Goal: Complete application form: Complete application form

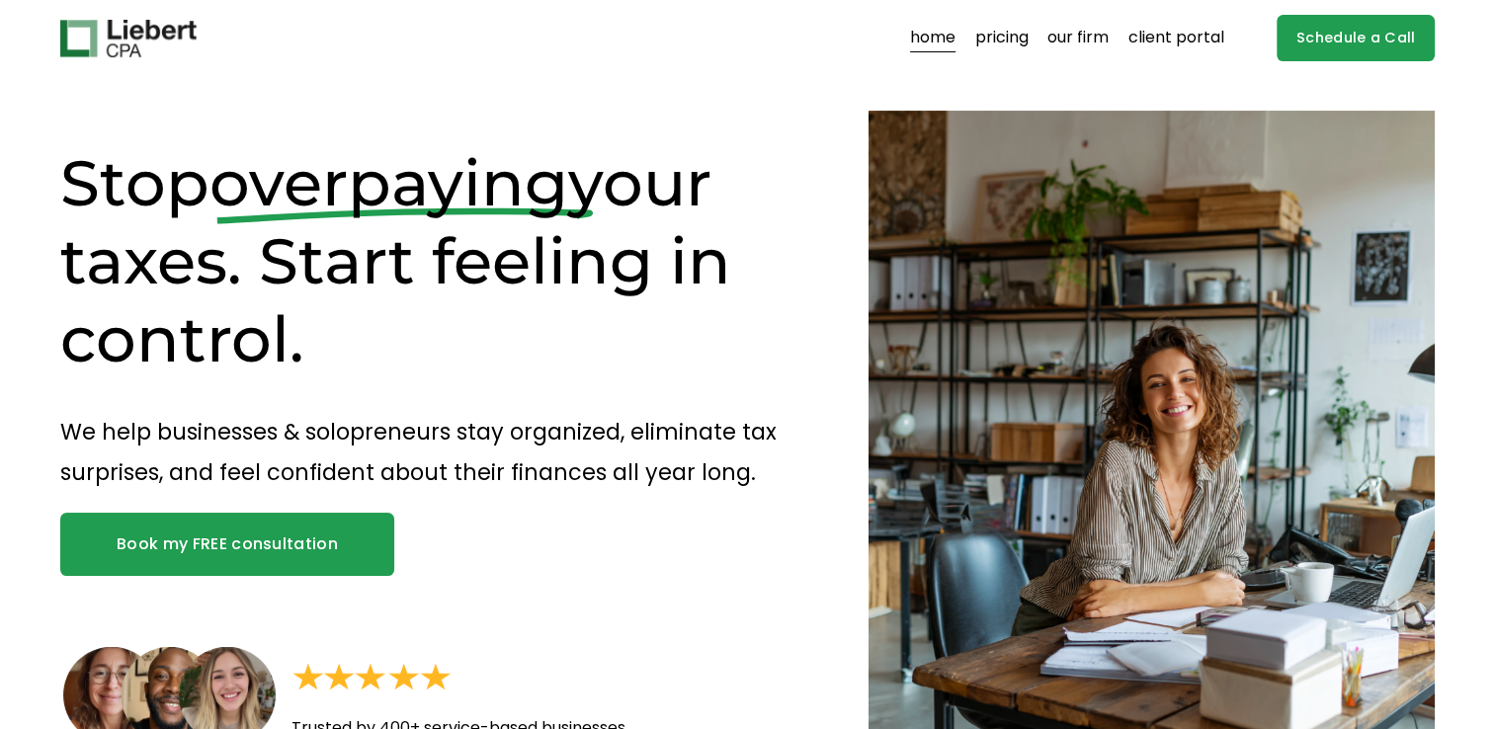
click at [206, 565] on link "Book my FREE consultation" at bounding box center [227, 544] width 335 height 63
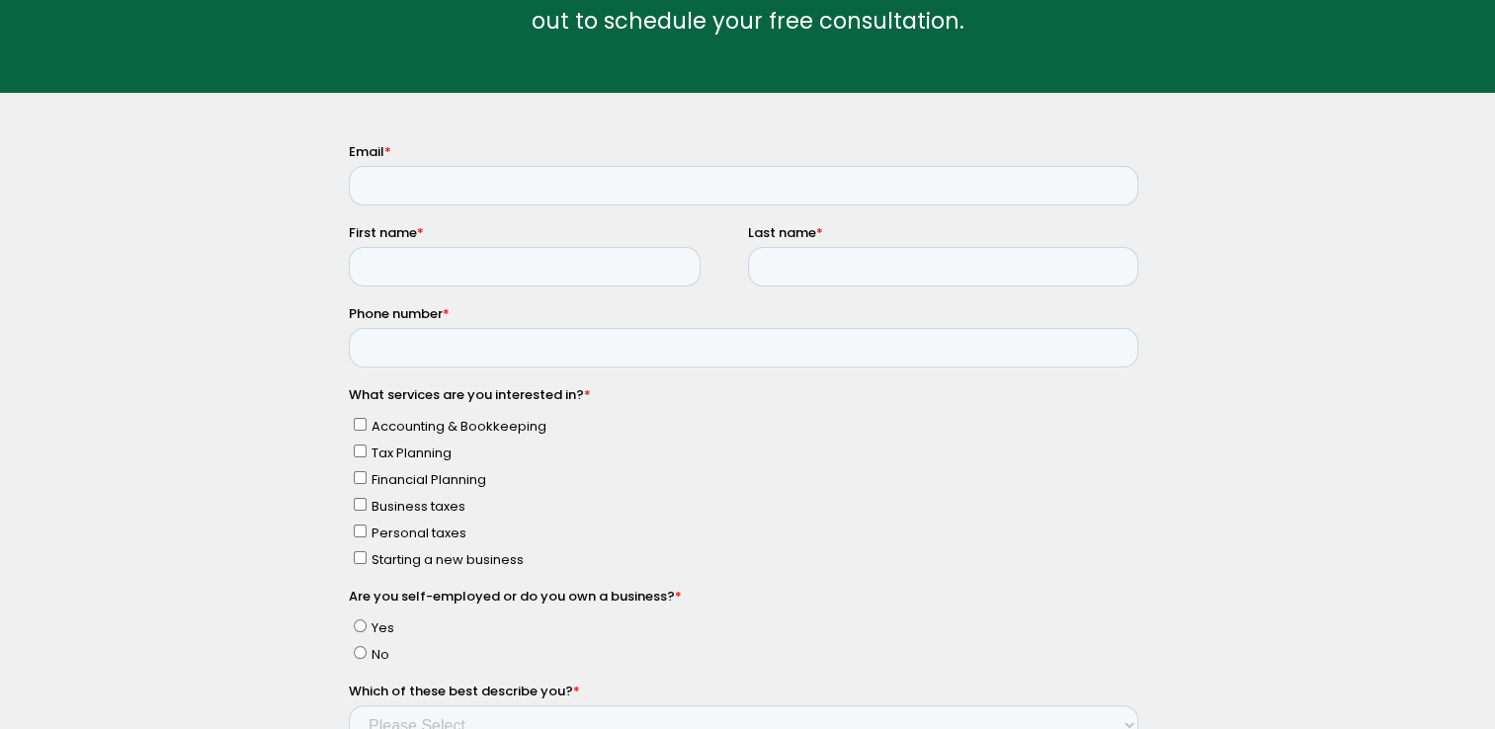
scroll to position [233, 0]
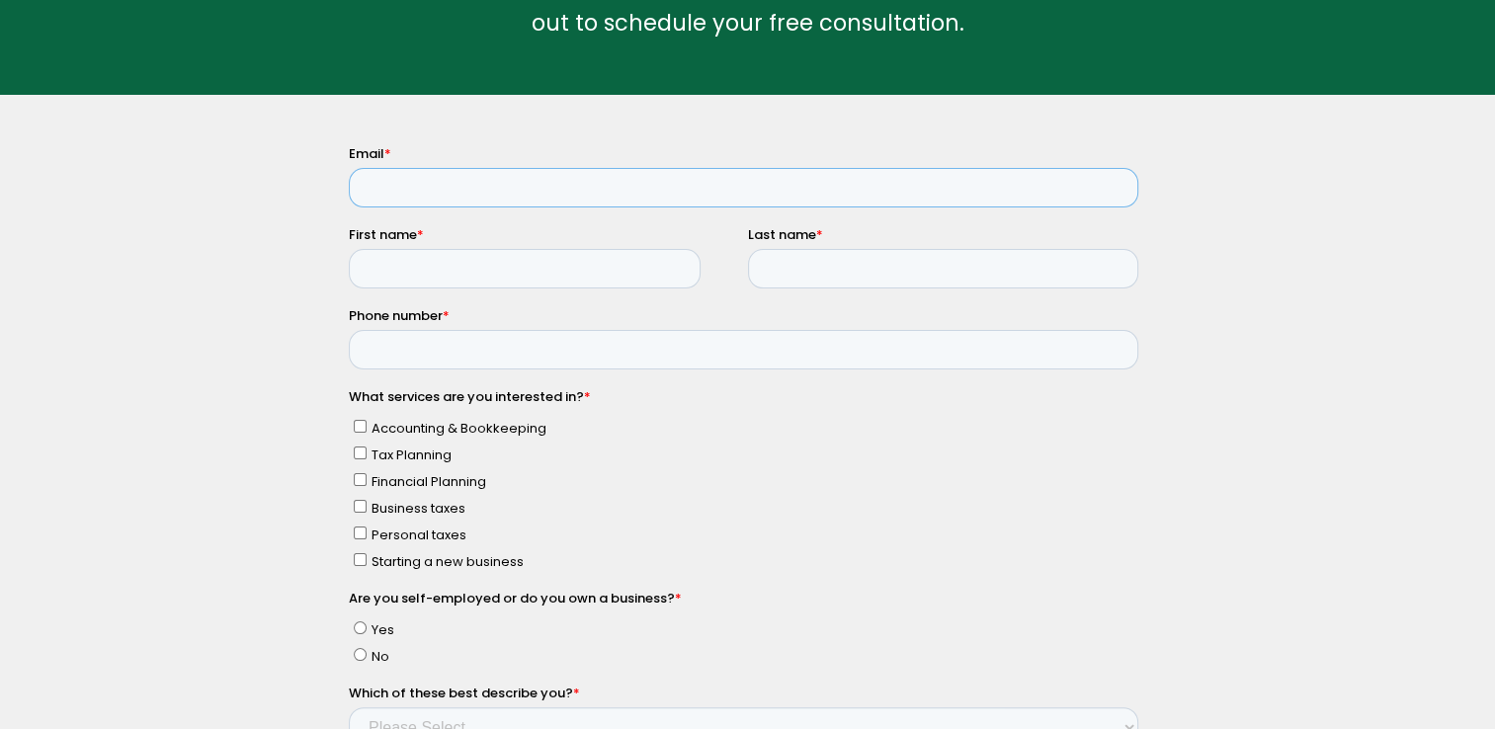
click at [401, 182] on input "Email *" at bounding box center [742, 188] width 789 height 40
type input "[EMAIL_ADDRESS][DOMAIN_NAME]"
click at [406, 284] on input "First name *" at bounding box center [524, 269] width 352 height 40
type input "[PERSON_NAME]"
click at [777, 271] on input "Last name *" at bounding box center [942, 269] width 391 height 40
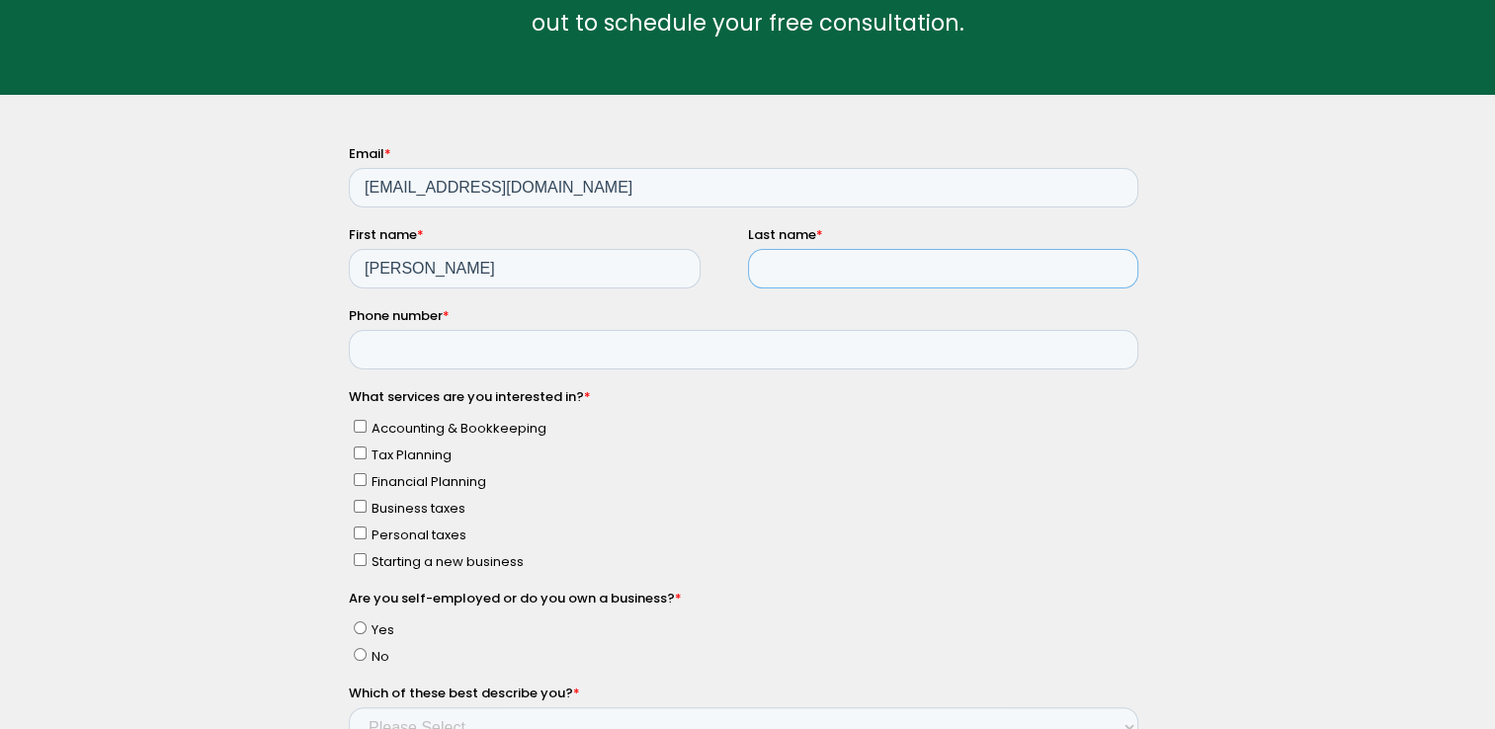
type input "[PERSON_NAME]"
click at [441, 354] on input "Phone number *" at bounding box center [742, 350] width 789 height 40
type input "17787220477"
click at [360, 438] on label "Accounting & Bookkeeping" at bounding box center [745, 427] width 784 height 21
click at [360, 433] on input "Accounting & Bookkeeping" at bounding box center [359, 426] width 13 height 13
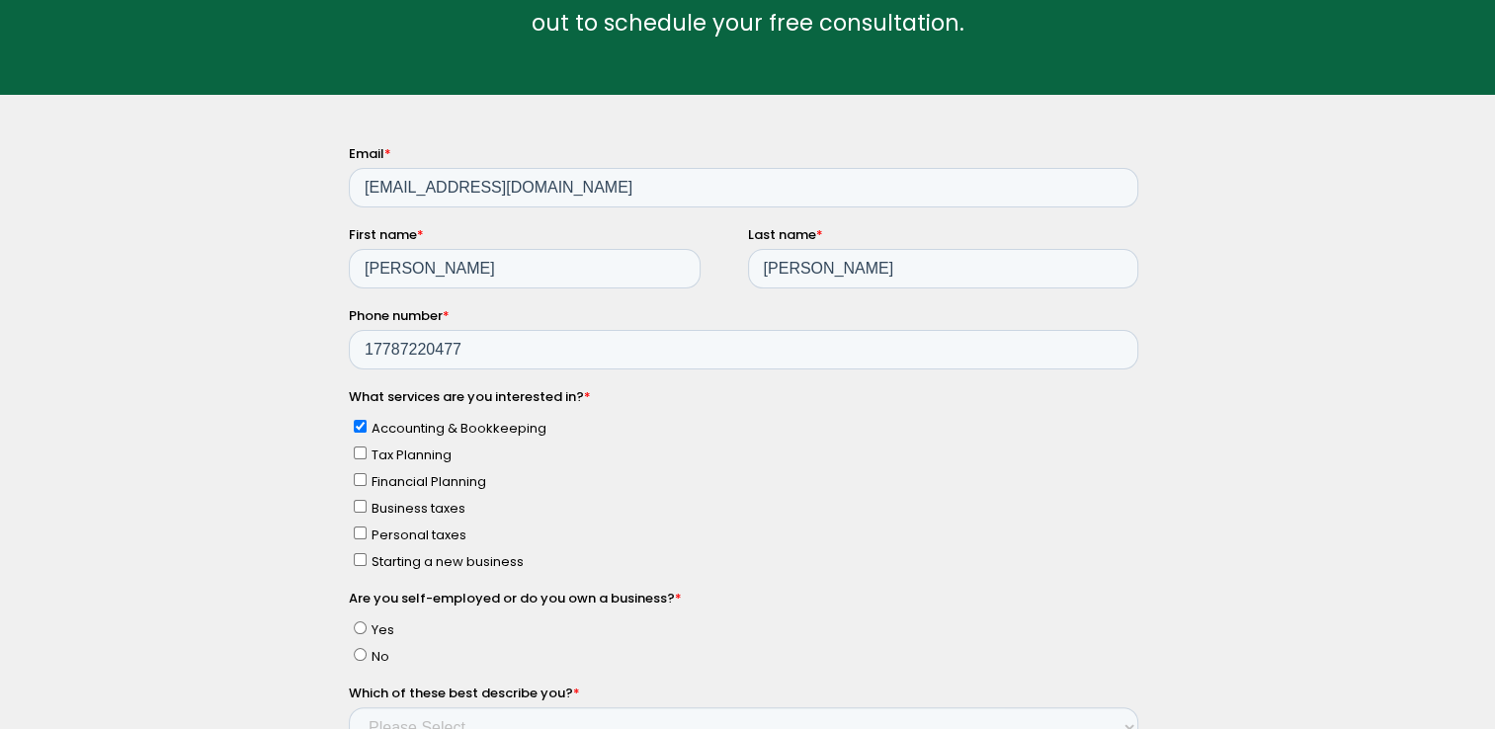
checkbox input "true"
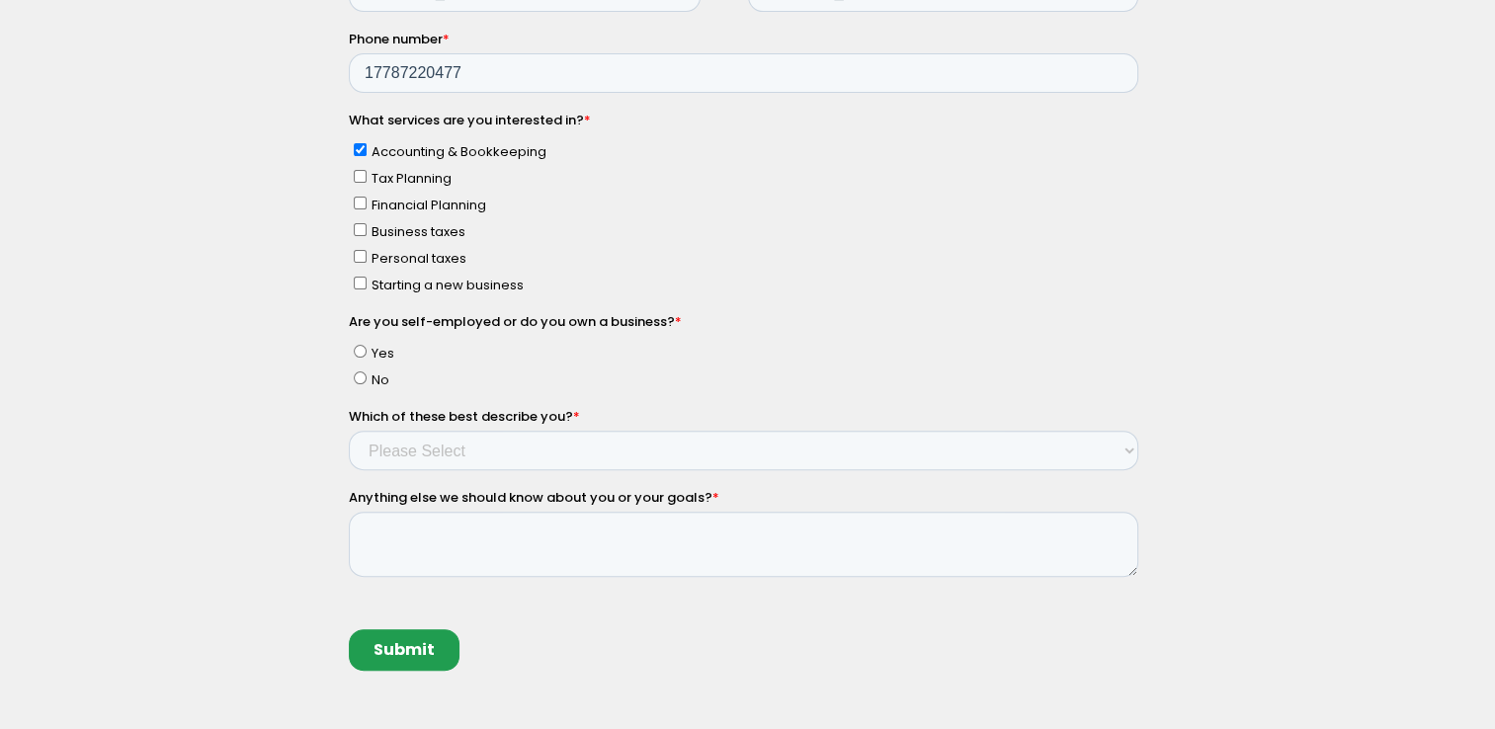
scroll to position [615, 0]
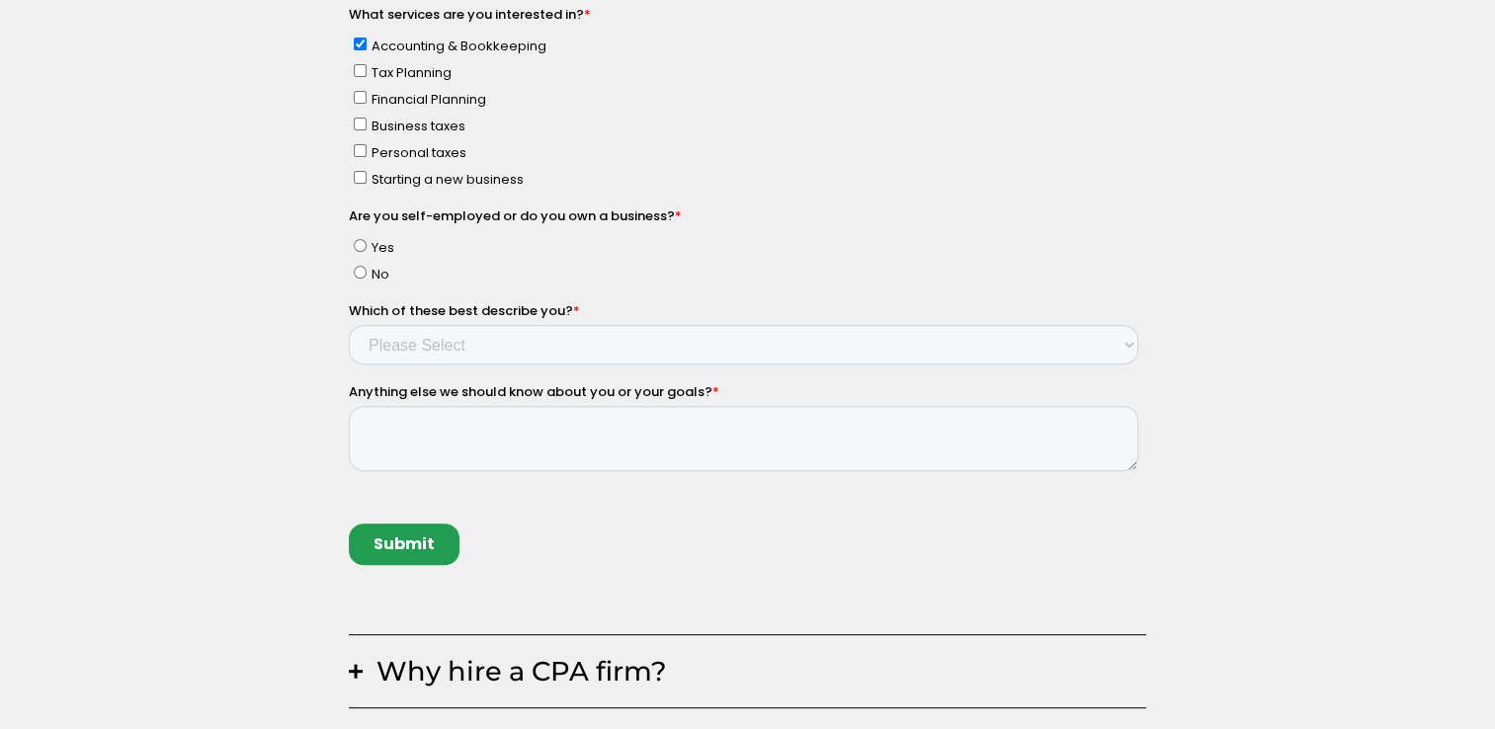
click at [359, 249] on input "Yes" at bounding box center [359, 246] width 13 height 13
radio input "true"
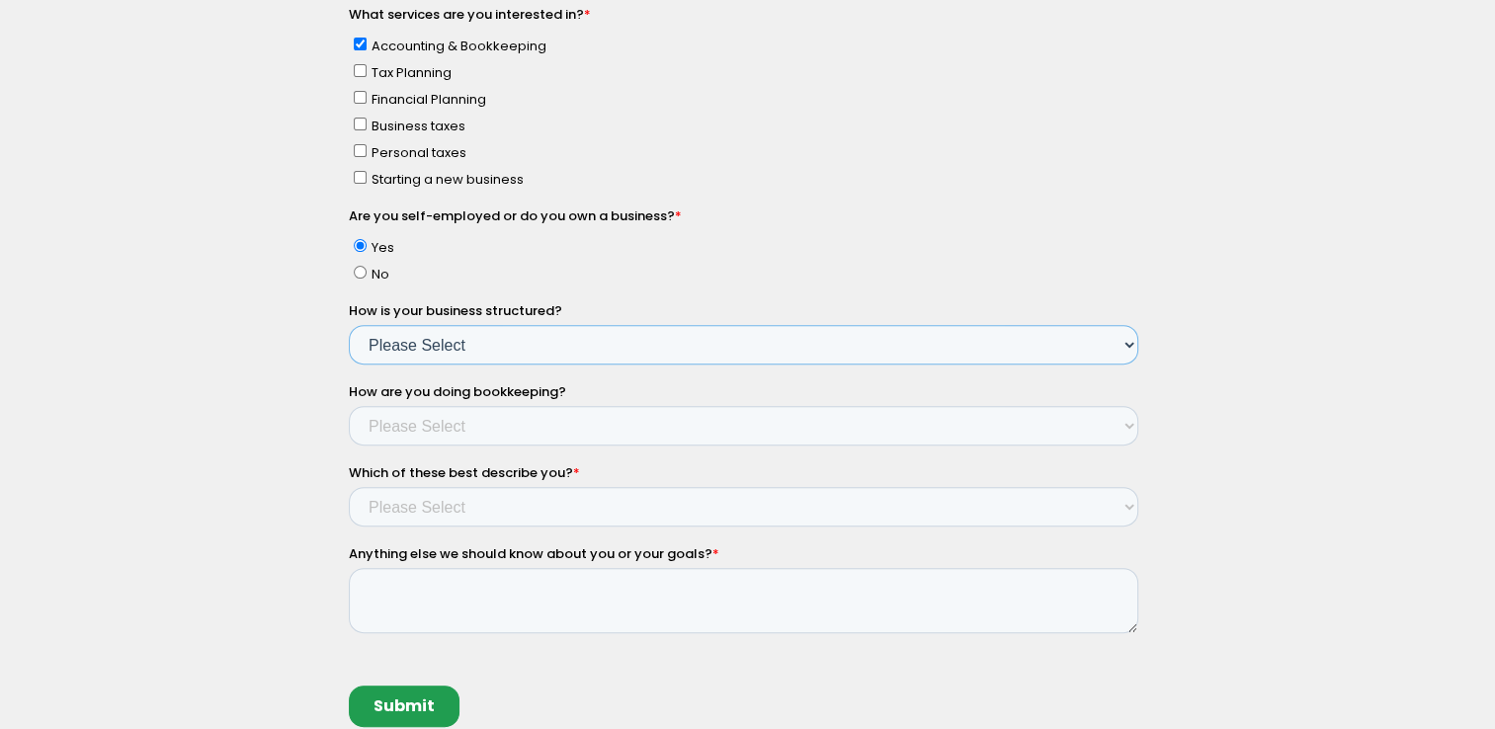
click at [433, 358] on select "Please Select Single Member LLC Multi Member LLC S Corporation C Corporation Pa…" at bounding box center [742, 346] width 789 height 40
select select "Yes - C Corporation"
click at [348, 366] on select "Please Select Single Member LLC Multi Member LLC S Corporation C Corporation Pa…" at bounding box center [742, 346] width 789 height 40
click at [472, 432] on select "Please Select Not doing any bookkeeping Myself - Spreadsheets Myself - Bookkeep…" at bounding box center [742, 427] width 789 height 40
select select "Myself - Bookkeeping software"
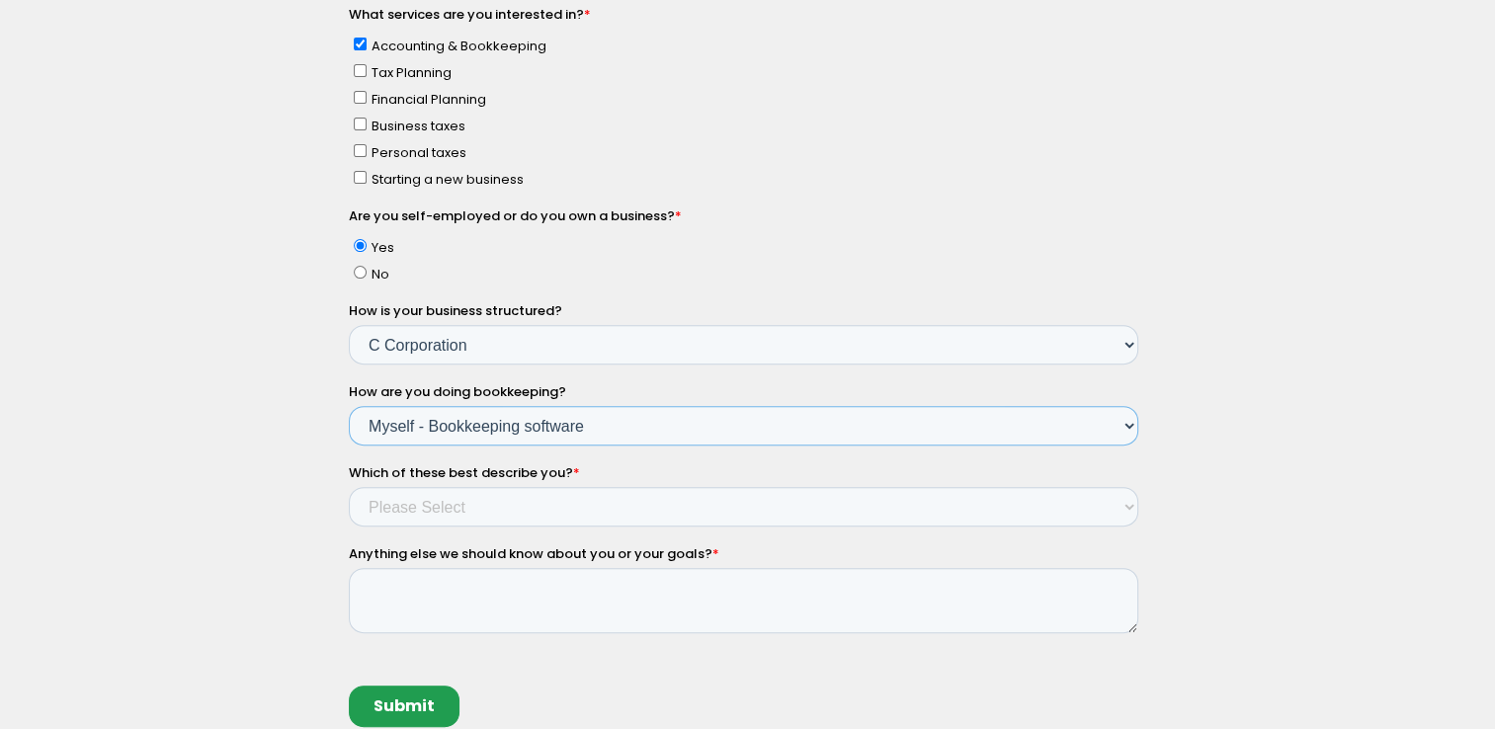
click at [348, 447] on select "Please Select Not doing any bookkeeping Myself - Spreadsheets Myself - Bookkeep…" at bounding box center [742, 427] width 789 height 40
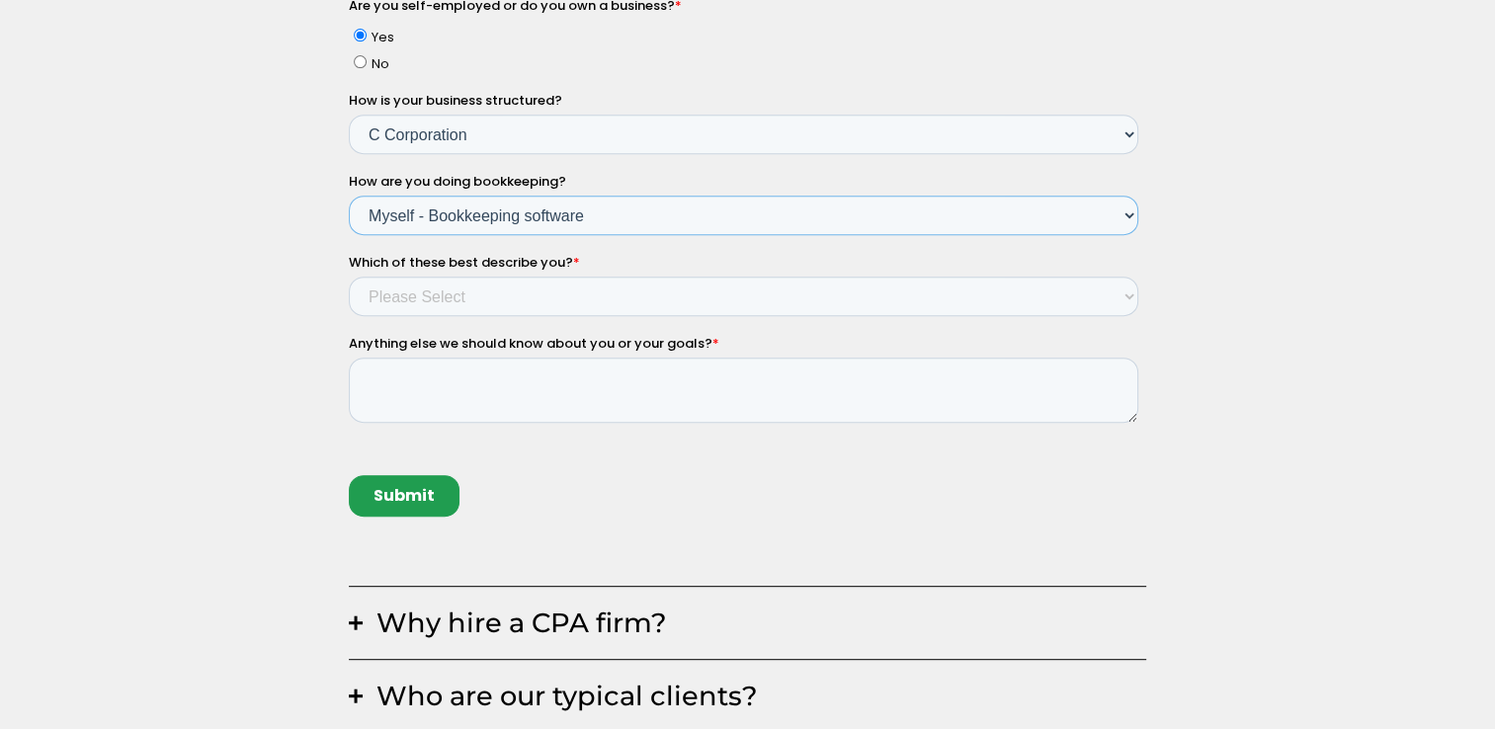
scroll to position [852, 0]
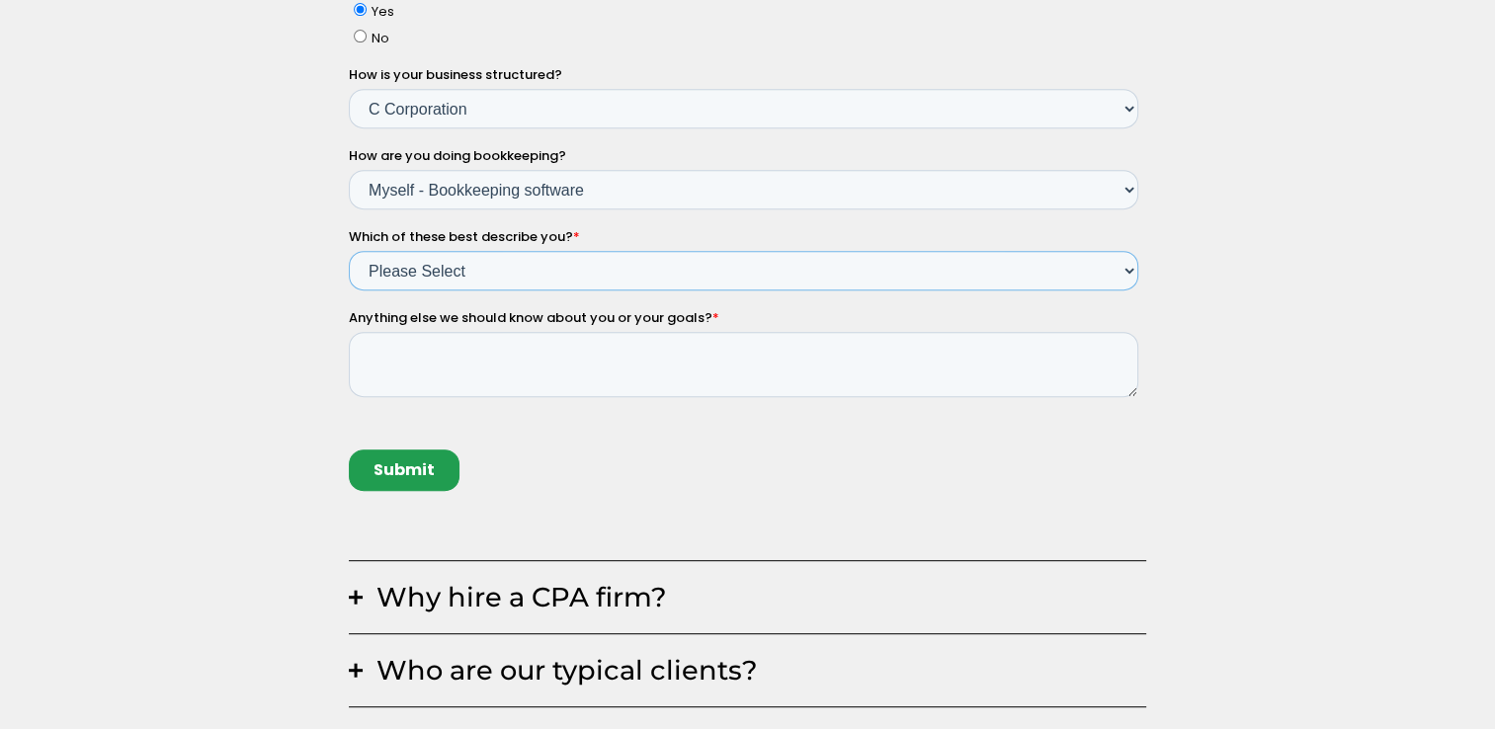
click at [441, 284] on select "Please Select Income < $100k Income between $100k-$250k Income between $250k-$5…" at bounding box center [742, 272] width 789 height 40
select select "Income $1M+"
click at [348, 291] on select "Please Select Income < $100k Income between $100k-$250k Income between $250k-$5…" at bounding box center [742, 272] width 789 height 40
click at [467, 277] on select "Please Select Income < $100k Income between $100k-$250k Income between $250k-$5…" at bounding box center [742, 272] width 789 height 40
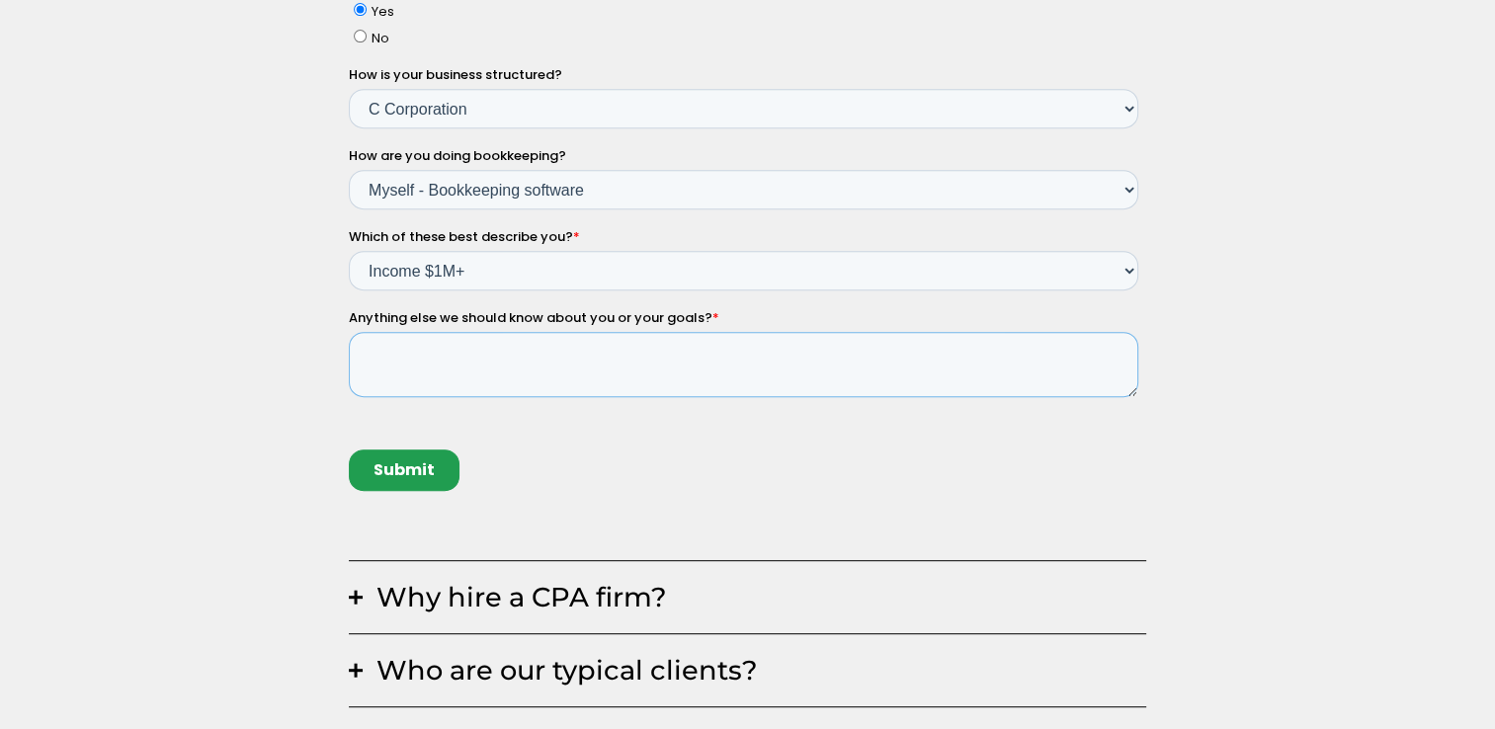
click at [395, 373] on textarea "Anything else we should know about you or your goals? *" at bounding box center [742, 365] width 789 height 65
paste textarea "Good Day, Our Company Yokohama Rubber Company is interested in Employing your S…"
type textarea "Good Day, Our Company Yokohama Rubber Company is interested in Employing your S…"
click at [401, 474] on input "Submit" at bounding box center [403, 471] width 111 height 41
